Goal: Task Accomplishment & Management: Use online tool/utility

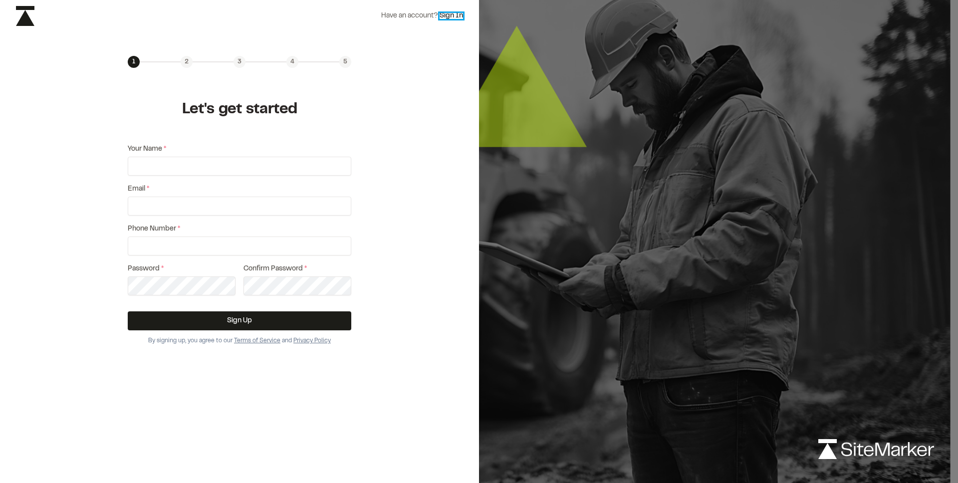
click at [449, 13] on link "Sign In" at bounding box center [451, 16] width 23 height 6
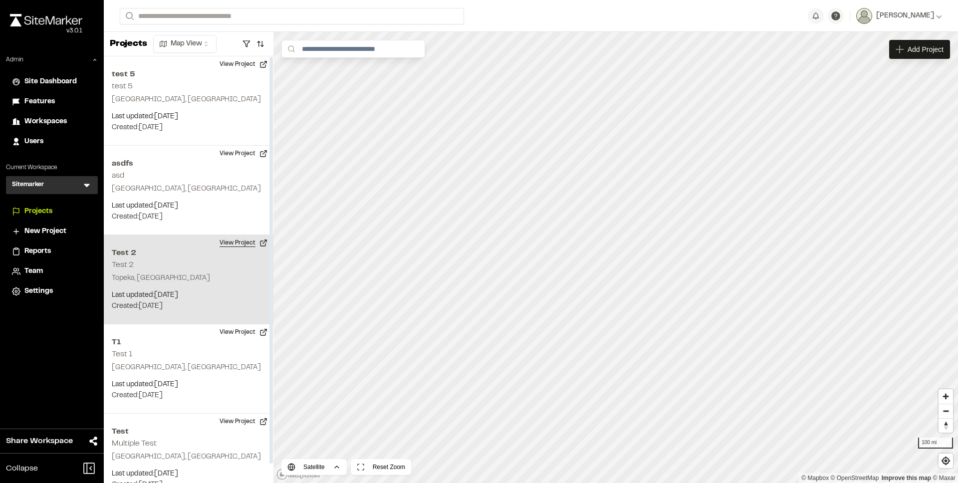
click at [241, 241] on button "View Project" at bounding box center [244, 243] width 60 height 16
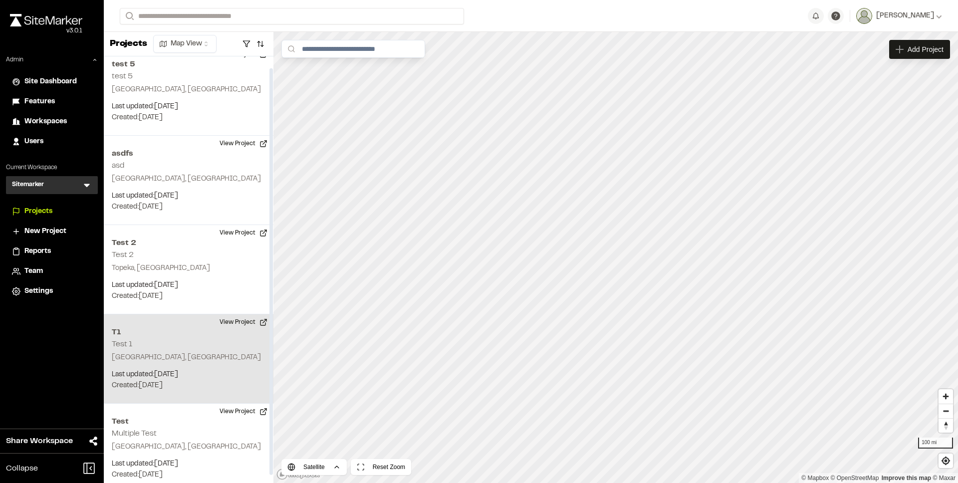
scroll to position [20, 0]
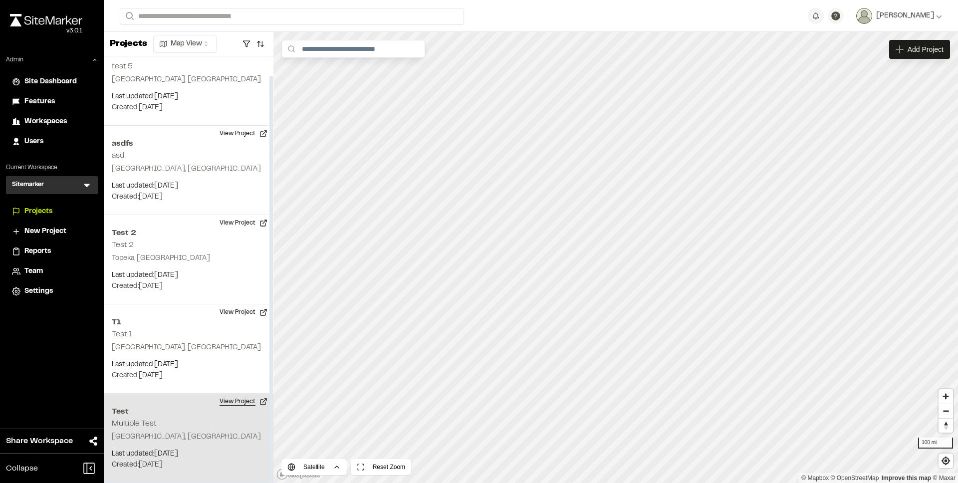
click at [243, 402] on button "View Project" at bounding box center [244, 402] width 60 height 16
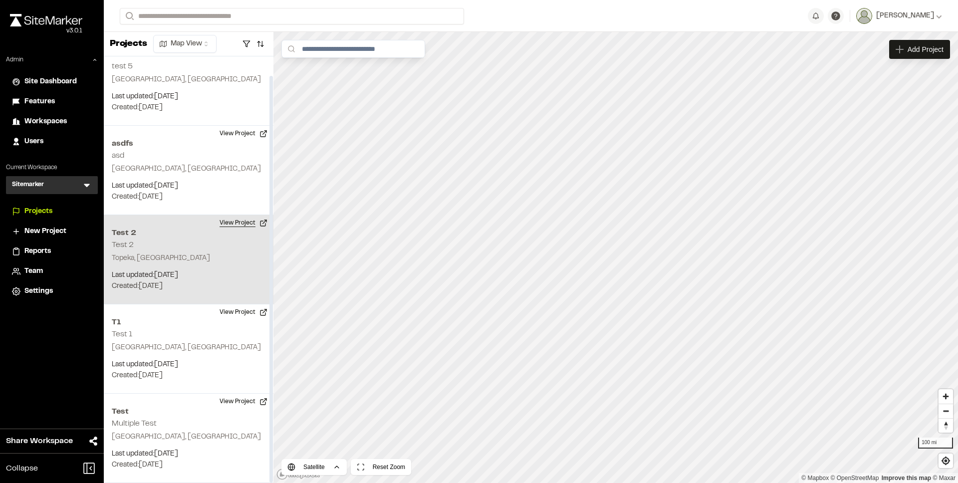
click at [230, 227] on button "View Project" at bounding box center [244, 223] width 60 height 16
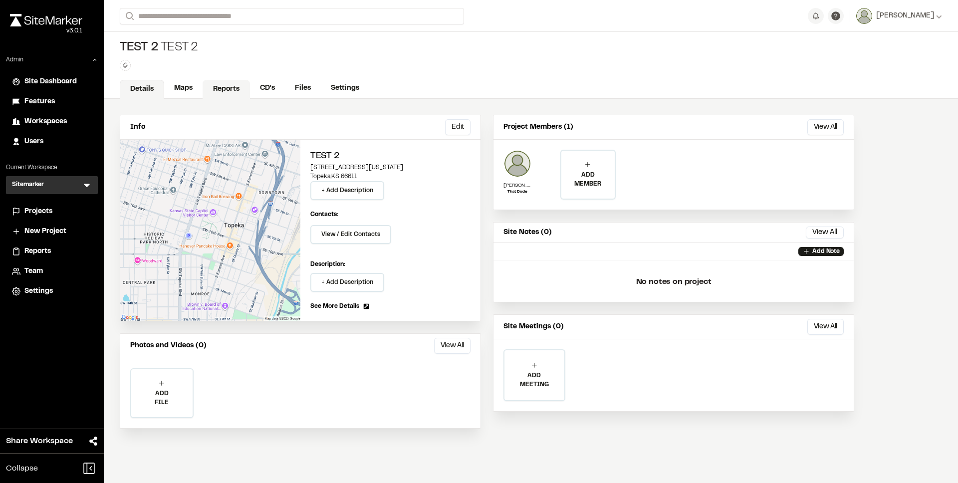
click at [241, 91] on link "Reports" at bounding box center [226, 89] width 47 height 19
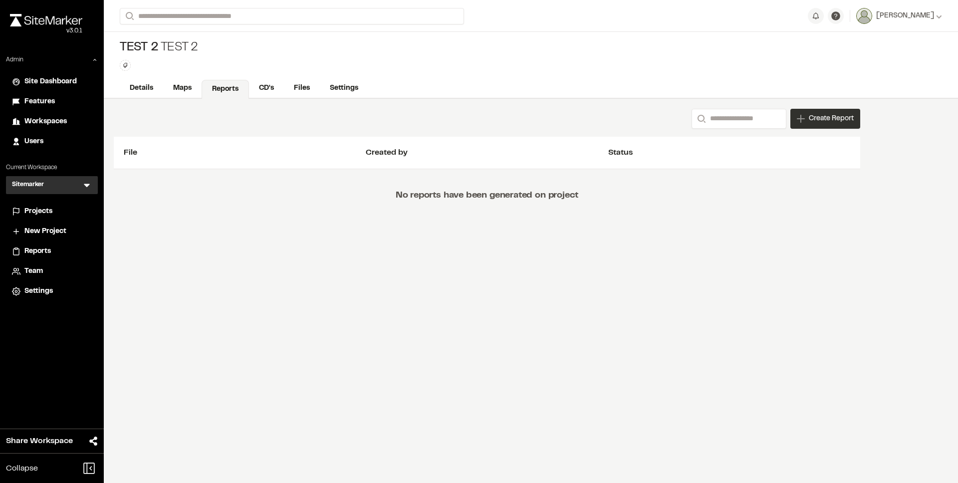
click at [830, 117] on span "Create Report" at bounding box center [831, 118] width 45 height 11
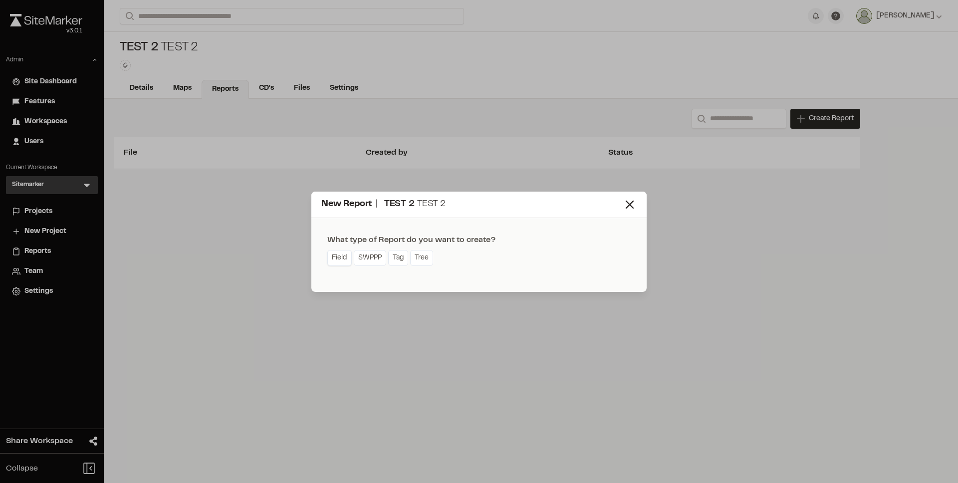
click at [340, 257] on link "Field" at bounding box center [339, 258] width 24 height 16
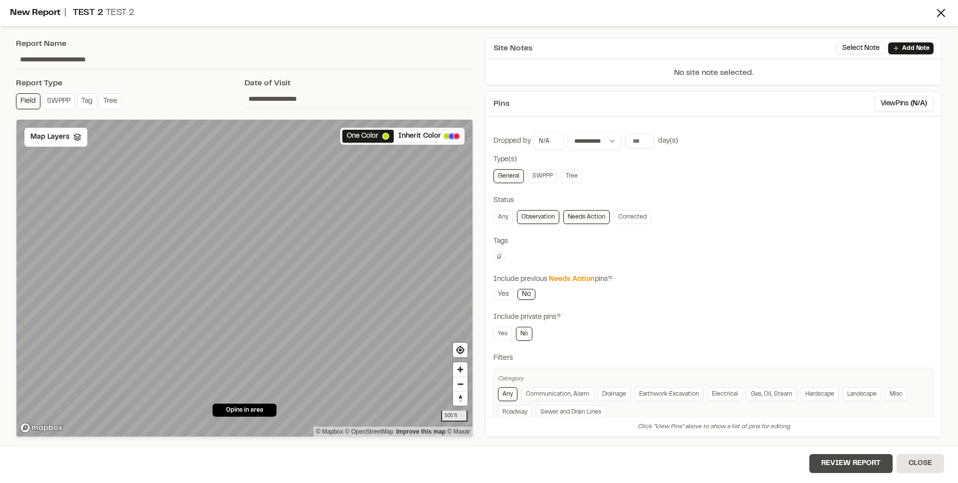
click at [829, 456] on button "Review Report" at bounding box center [850, 463] width 83 height 19
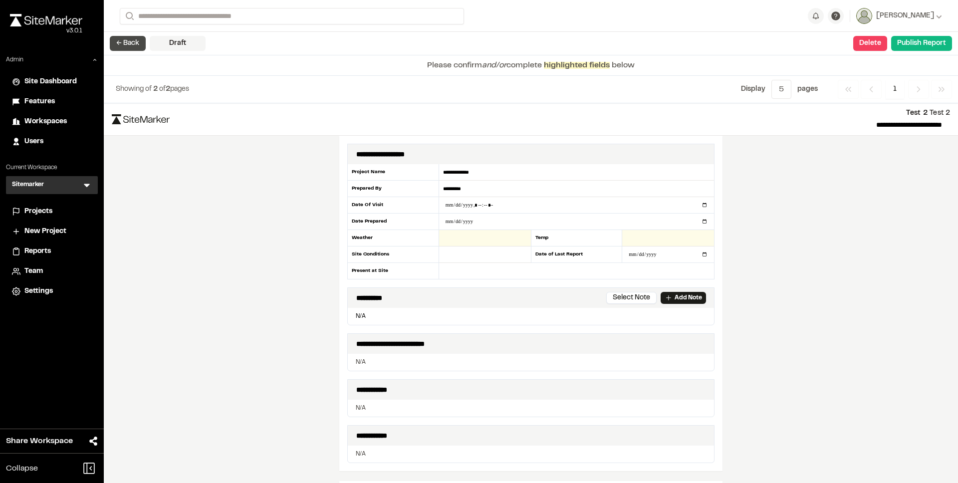
click at [134, 45] on button "← Back" at bounding box center [128, 43] width 36 height 15
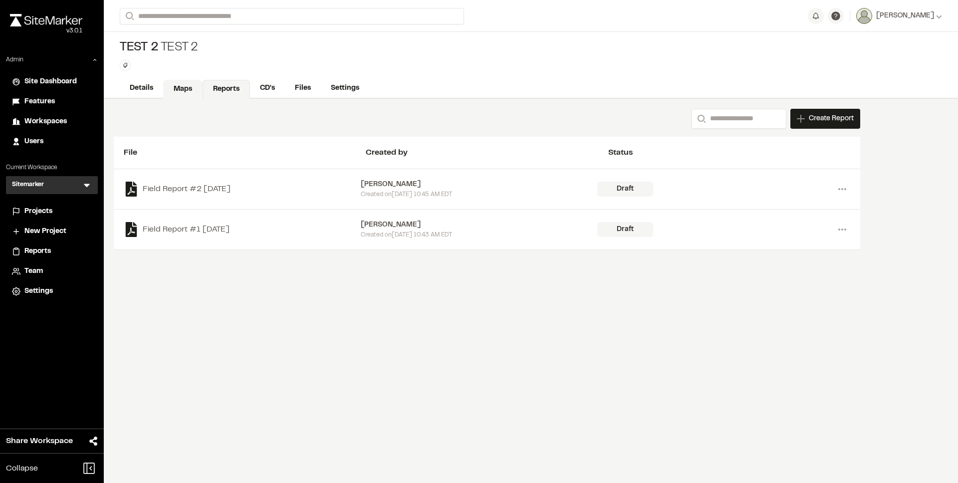
click at [179, 90] on link "Maps" at bounding box center [182, 89] width 39 height 19
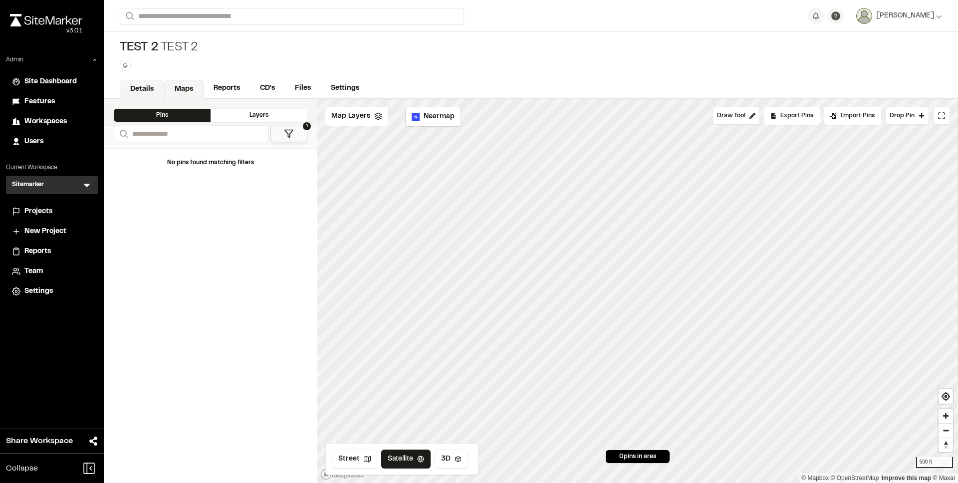
click at [151, 89] on link "Details" at bounding box center [142, 89] width 44 height 19
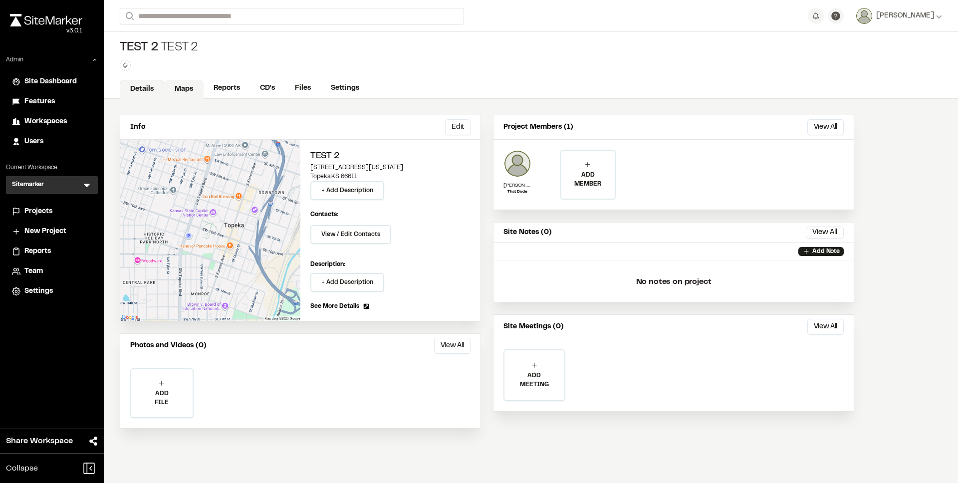
click at [179, 89] on link "Maps" at bounding box center [183, 89] width 39 height 19
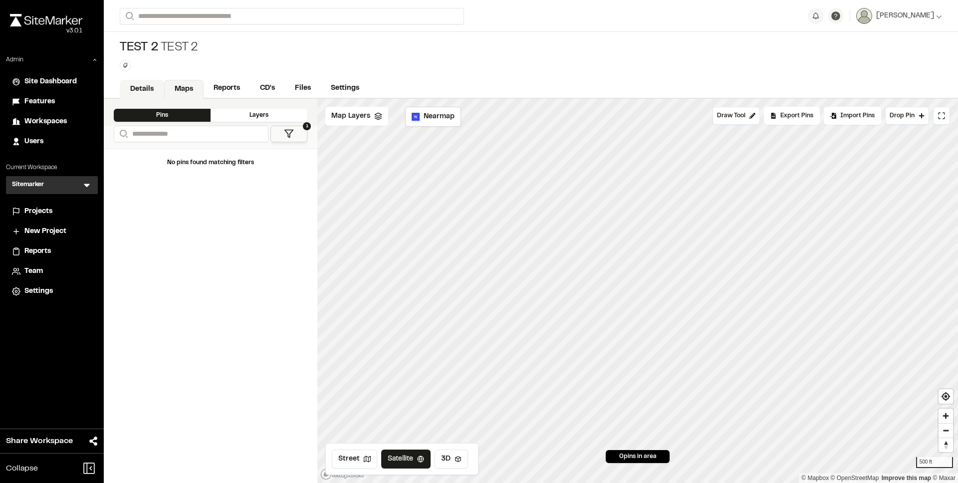
click at [151, 90] on link "Details" at bounding box center [142, 89] width 44 height 19
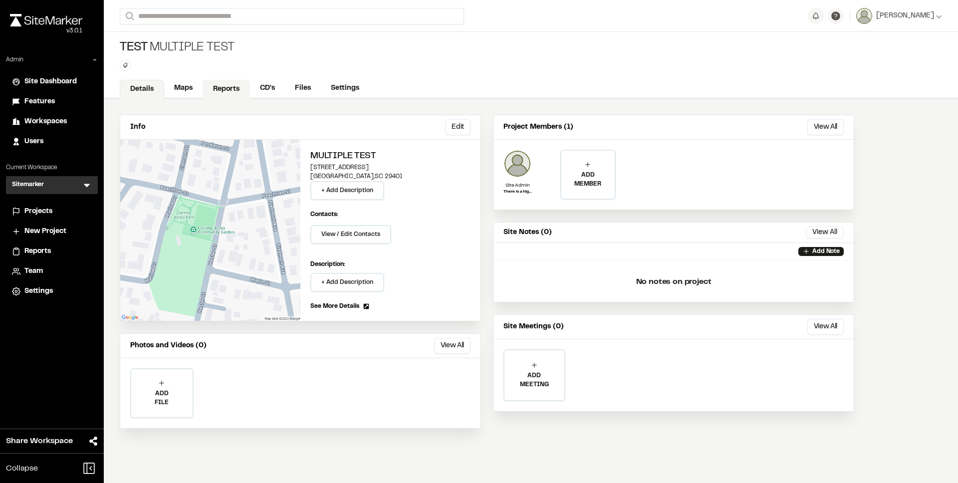
click at [237, 92] on link "Reports" at bounding box center [226, 89] width 47 height 19
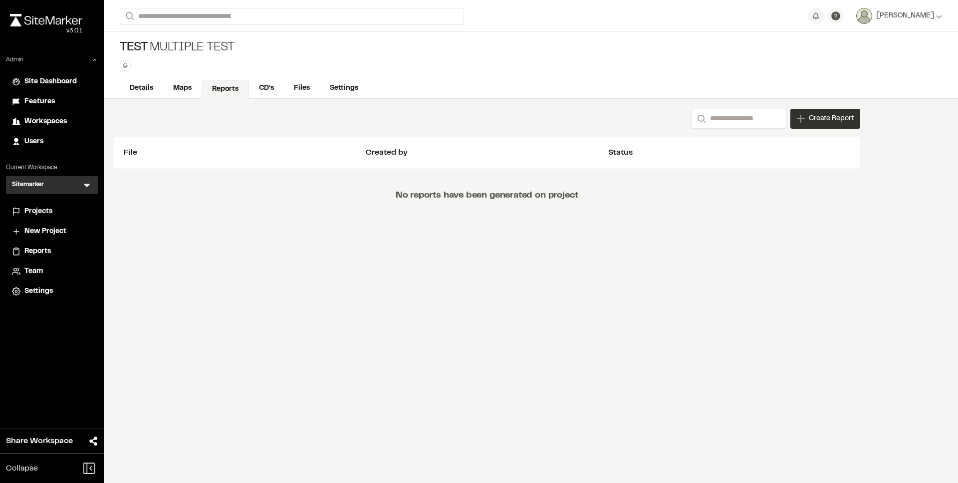
click at [803, 118] on icon at bounding box center [801, 119] width 8 height 8
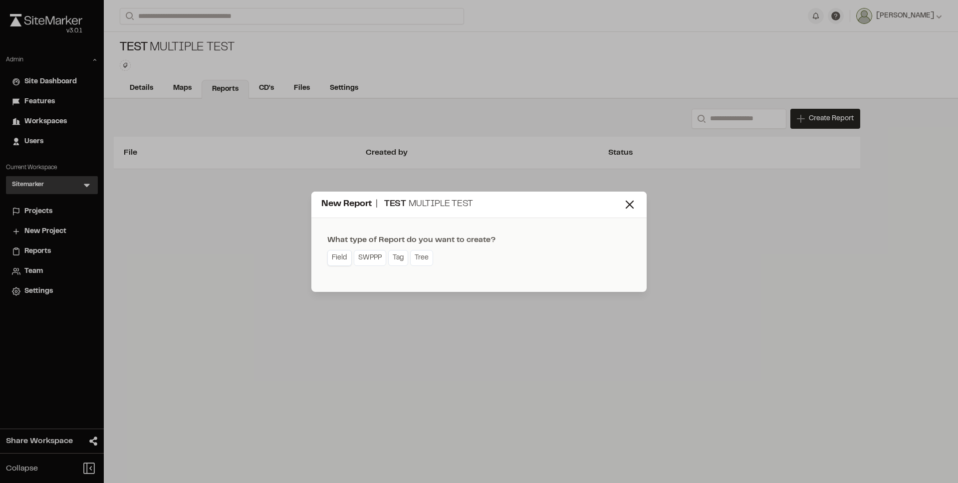
click at [340, 255] on link "Field" at bounding box center [339, 258] width 24 height 16
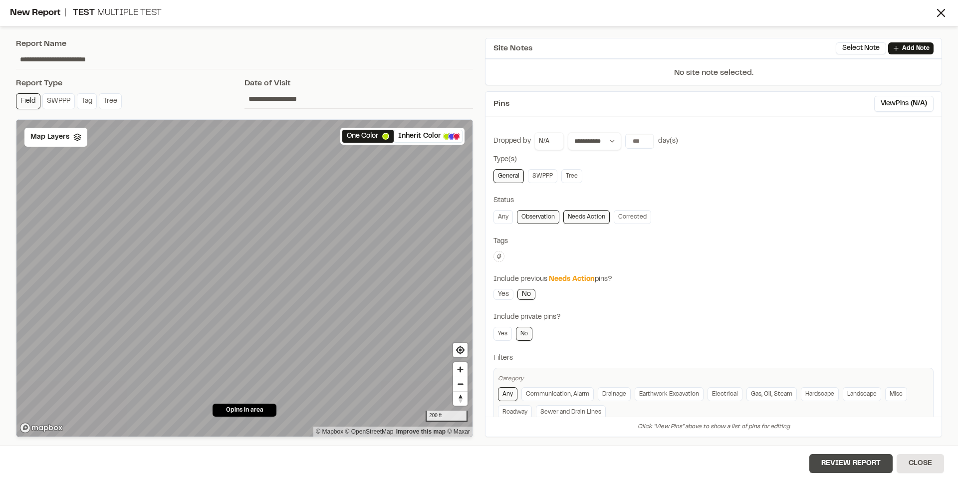
click at [837, 460] on button "Review Report" at bounding box center [850, 463] width 83 height 19
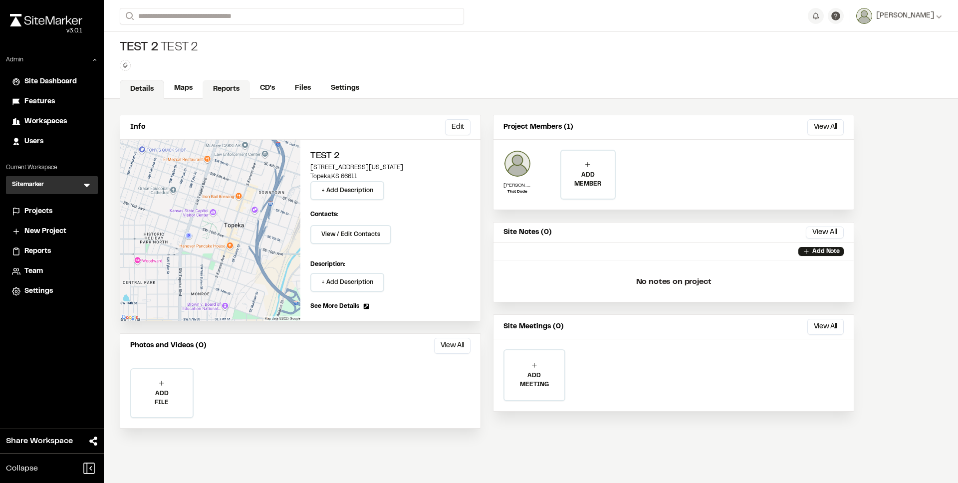
click at [221, 94] on link "Reports" at bounding box center [226, 89] width 47 height 19
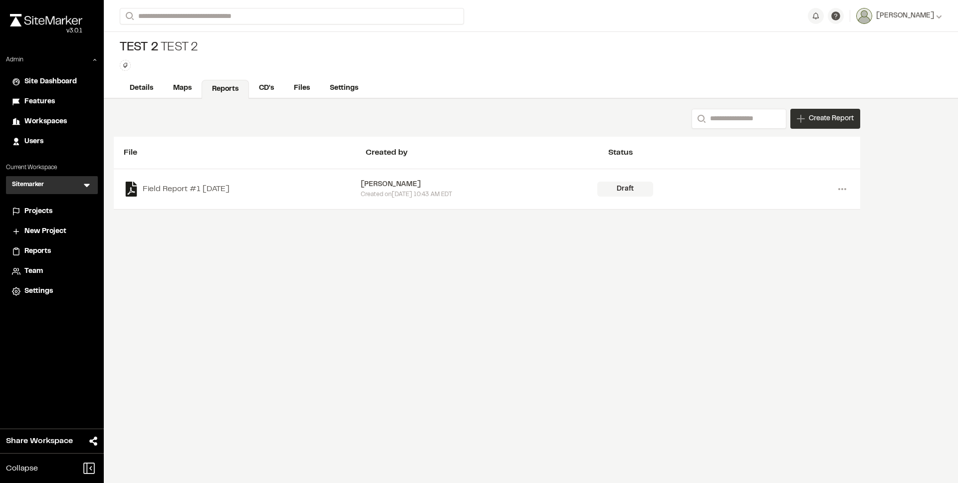
click at [818, 124] on div "Create Report" at bounding box center [825, 119] width 70 height 20
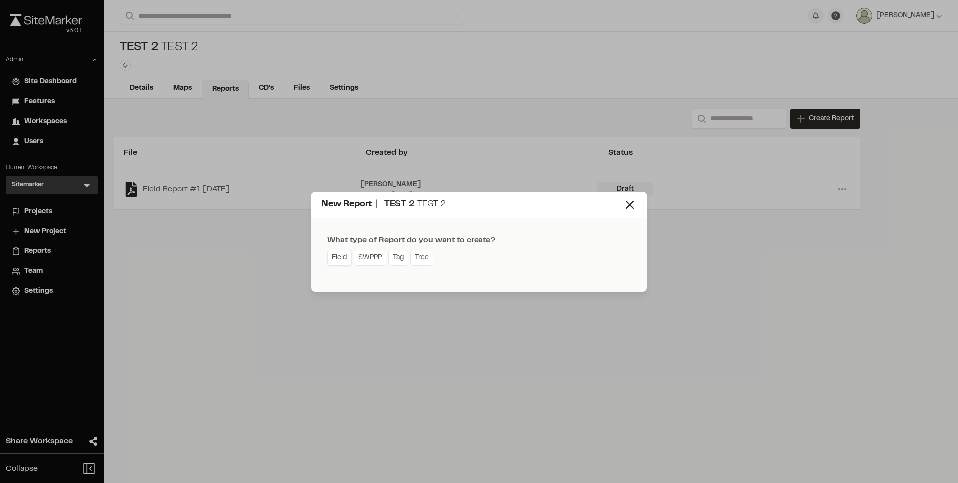
click at [338, 258] on link "Field" at bounding box center [339, 258] width 24 height 16
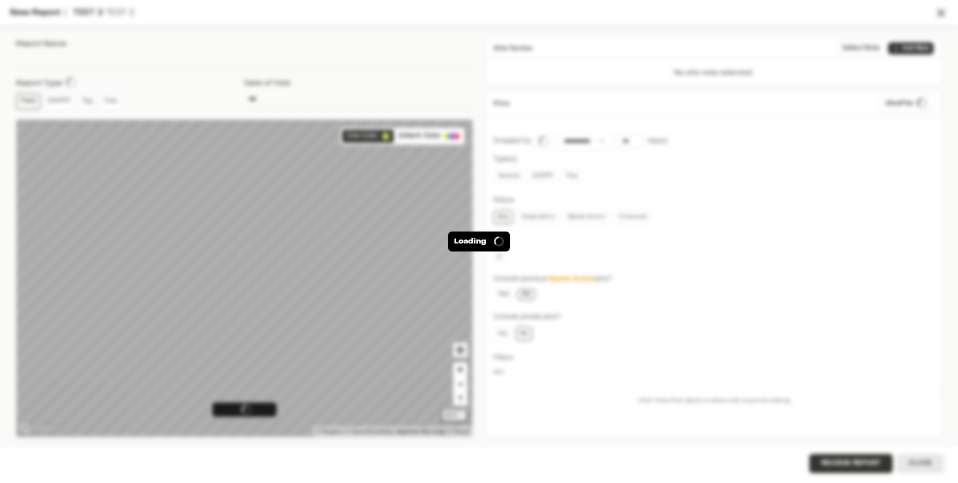
type input "**********"
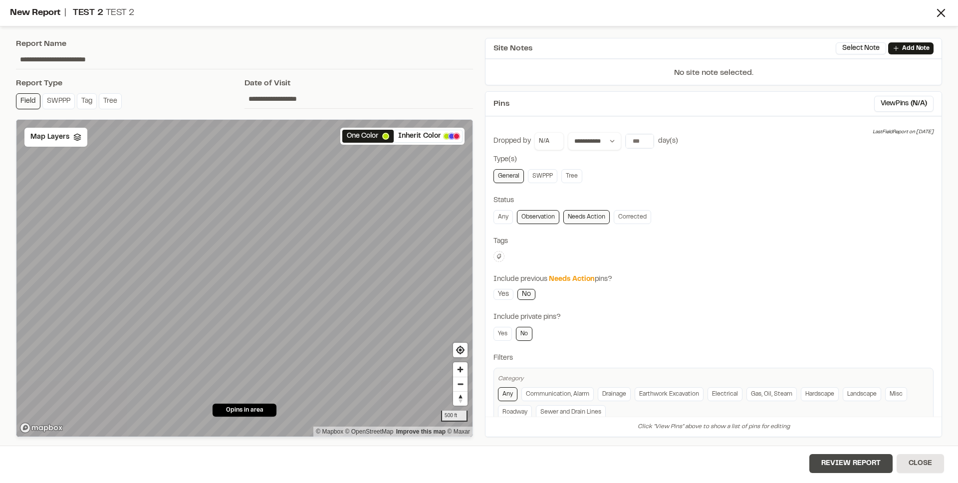
click at [832, 456] on button "Review Report" at bounding box center [850, 463] width 83 height 19
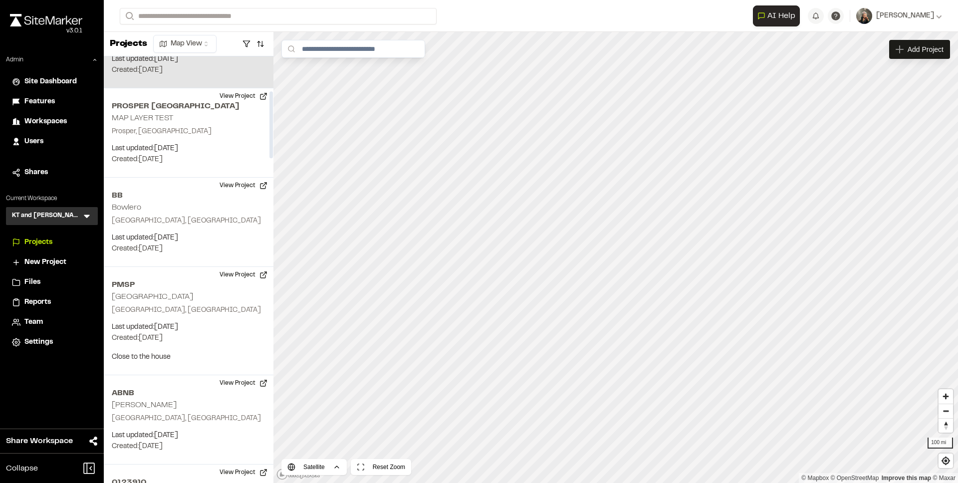
scroll to position [255, 0]
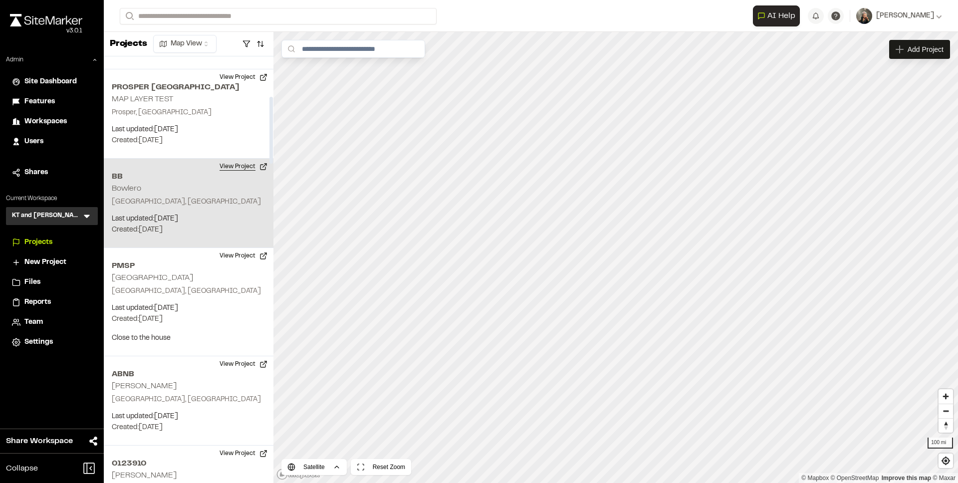
click at [238, 169] on button "View Project" at bounding box center [244, 167] width 60 height 16
